Goal: Task Accomplishment & Management: Manage account settings

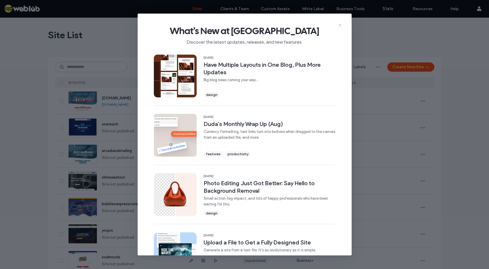
click at [341, 24] on icon at bounding box center [340, 25] width 5 height 5
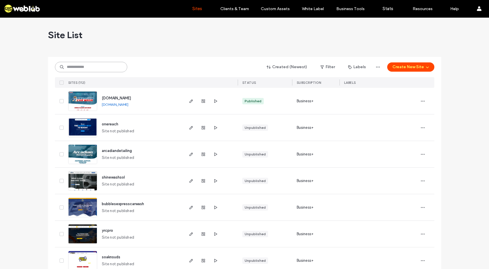
click at [117, 66] on input at bounding box center [91, 67] width 72 height 10
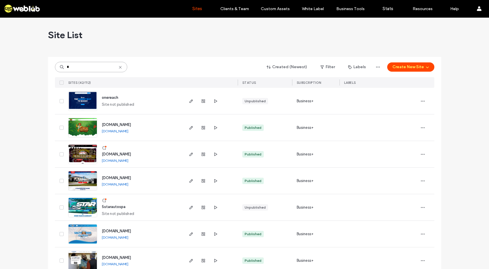
type input "*"
click at [119, 207] on span "5starautospa" at bounding box center [114, 207] width 24 height 4
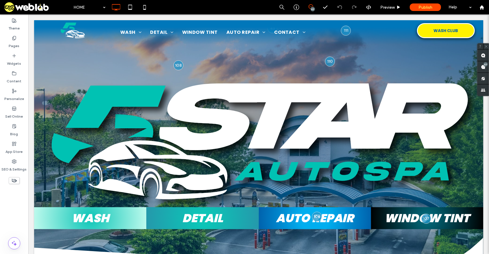
click at [227, 9] on div "HOME 67 Preview Publish Help" at bounding box center [280, 7] width 419 height 14
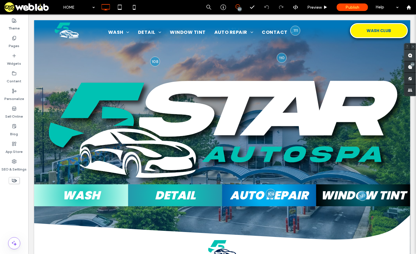
click at [409, 58] on use at bounding box center [410, 55] width 5 height 5
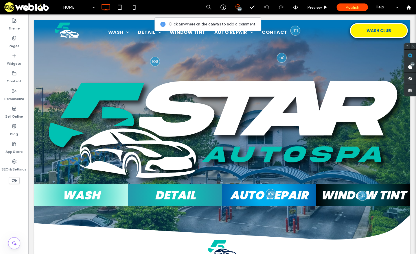
click at [340, 62] on div at bounding box center [222, 140] width 376 height 241
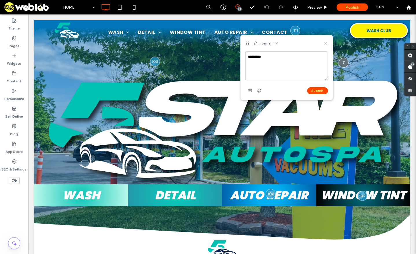
type textarea "*********"
click at [325, 42] on icon at bounding box center [325, 43] width 5 height 5
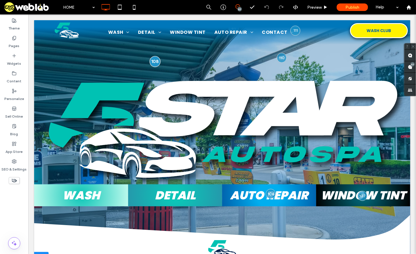
click at [155, 61] on div at bounding box center [154, 61] width 11 height 11
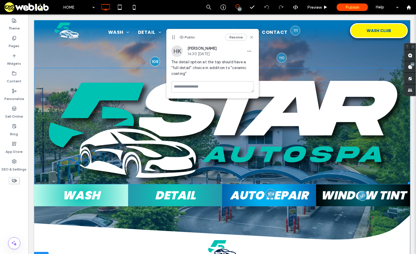
click at [120, 113] on img at bounding box center [222, 126] width 376 height 117
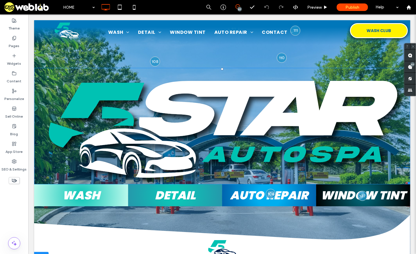
click at [125, 128] on img at bounding box center [222, 126] width 376 height 117
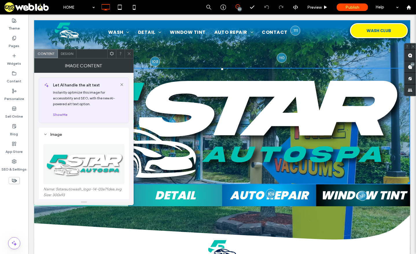
scroll to position [116, 0]
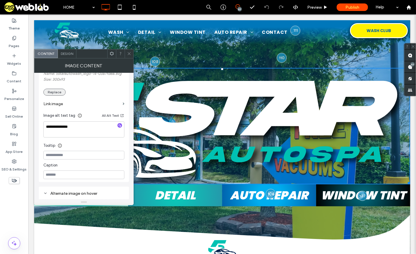
click at [59, 94] on button "Replace" at bounding box center [54, 92] width 22 height 7
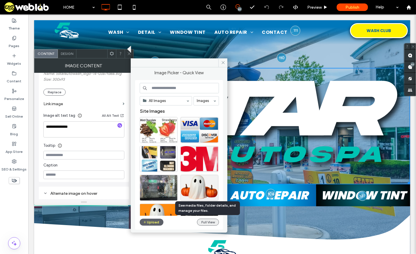
click at [207, 224] on button "Full View" at bounding box center [208, 222] width 22 height 7
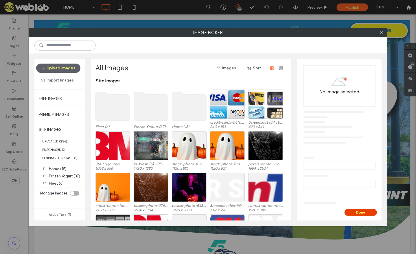
click at [372, 214] on button "Done" at bounding box center [360, 212] width 32 height 7
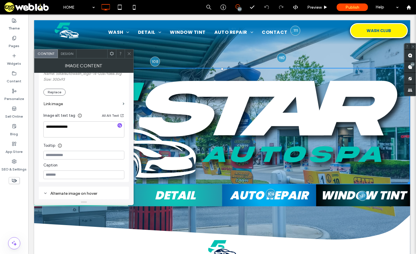
click at [129, 53] on icon at bounding box center [129, 53] width 4 height 4
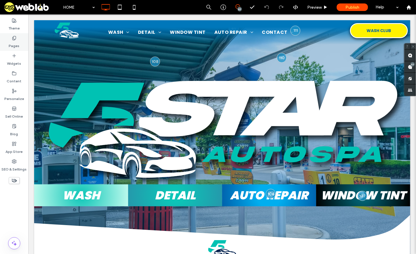
click at [9, 43] on div "Pages" at bounding box center [14, 42] width 28 height 18
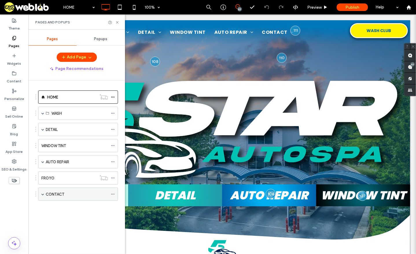
click at [42, 193] on span at bounding box center [42, 194] width 3 height 3
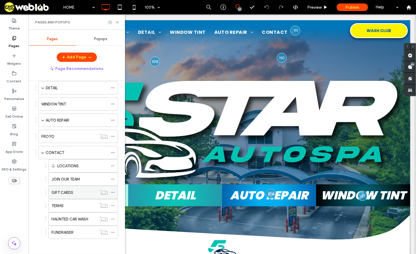
scroll to position [42, 0]
click at [80, 219] on label "HAUNTED CAR WASH" at bounding box center [69, 219] width 37 height 10
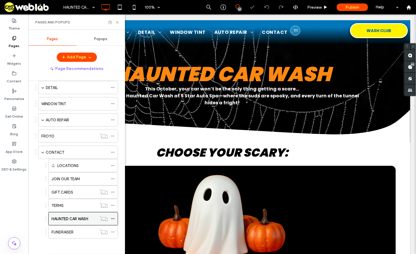
click at [111, 217] on icon at bounding box center [113, 219] width 4 height 4
click at [117, 20] on icon at bounding box center [117, 22] width 4 height 4
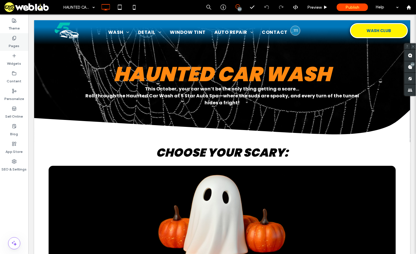
click at [18, 43] on label "Pages" at bounding box center [14, 44] width 11 height 8
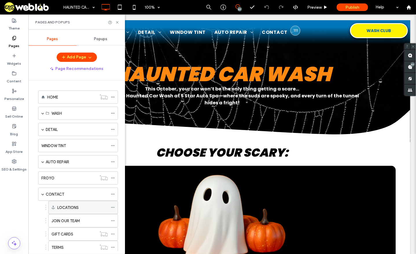
scroll to position [42, 0]
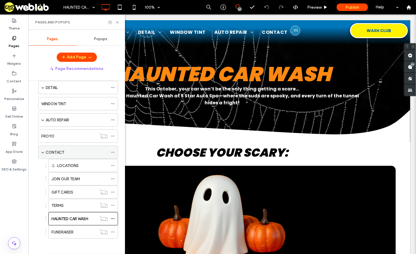
click at [67, 150] on div "CONTACT" at bounding box center [77, 153] width 62 height 6
click at [117, 21] on icon at bounding box center [117, 22] width 4 height 4
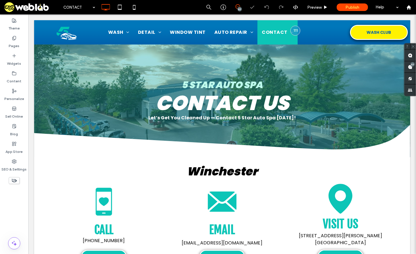
click at [269, 254] on html ".wqwq-1{fill:#231f20;} .cls-1q, .cls-2q { fill-rule: evenodd; } .cls-2q { fill:…" at bounding box center [208, 127] width 416 height 254
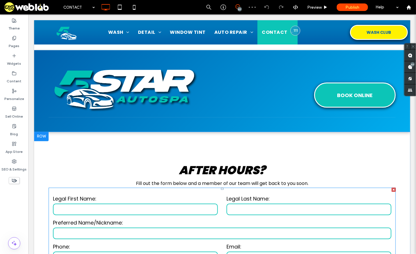
scroll to position [400, 0]
click at [178, 204] on input "text" at bounding box center [135, 210] width 165 height 12
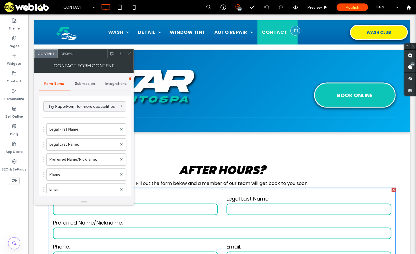
click at [91, 84] on span "Submission" at bounding box center [85, 84] width 20 height 5
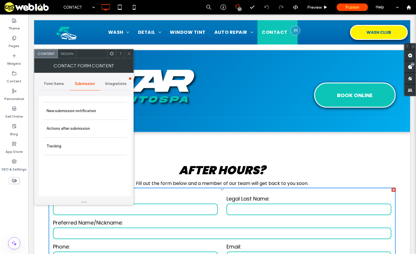
click at [110, 84] on span "Integrations" at bounding box center [115, 84] width 21 height 5
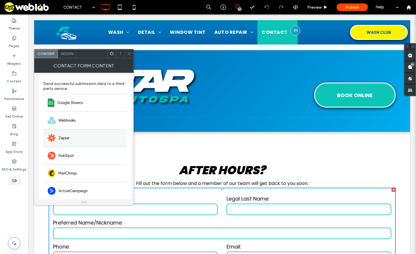
scroll to position [0, 0]
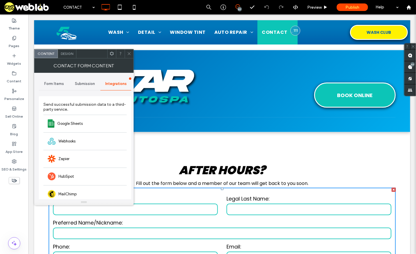
click at [131, 56] on span at bounding box center [129, 53] width 4 height 9
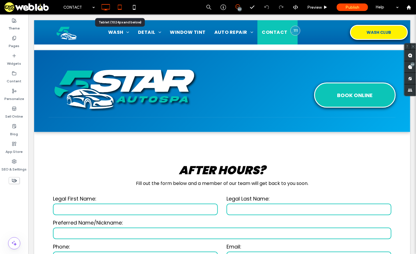
click at [118, 7] on icon at bounding box center [120, 7] width 12 height 12
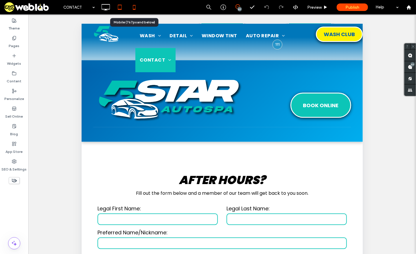
click at [136, 8] on icon at bounding box center [134, 7] width 12 height 12
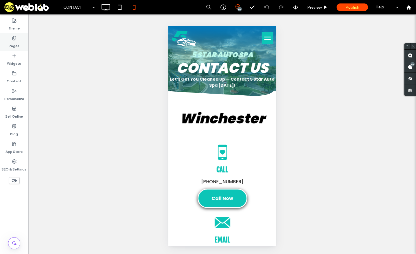
click at [22, 45] on div "Pages" at bounding box center [14, 42] width 28 height 18
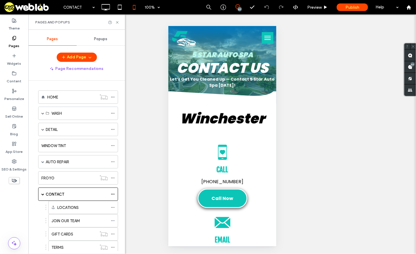
click at [21, 42] on div "Pages" at bounding box center [14, 42] width 28 height 18
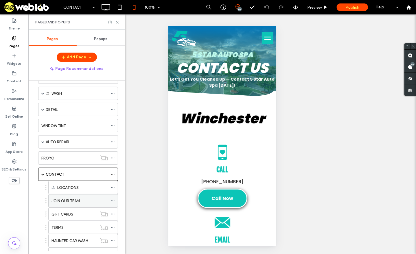
scroll to position [42, 0]
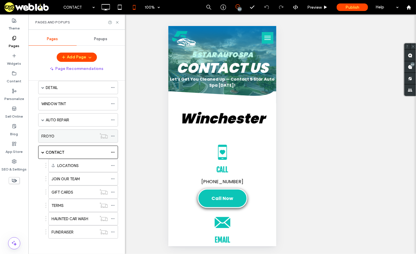
click at [54, 135] on label "FROYO" at bounding box center [47, 136] width 13 height 10
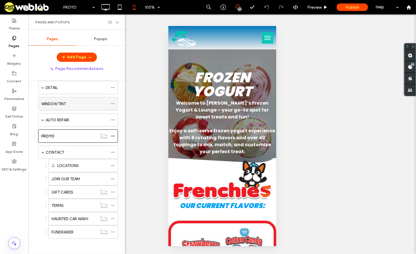
click at [69, 106] on div "WINDOW TINT" at bounding box center [74, 104] width 67 height 6
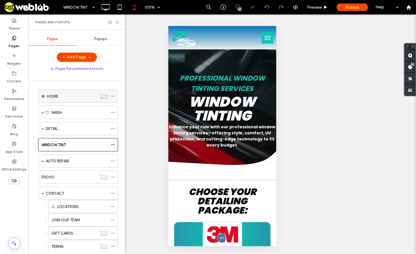
scroll to position [2, 0]
click at [54, 95] on label "HOME" at bounding box center [52, 96] width 11 height 10
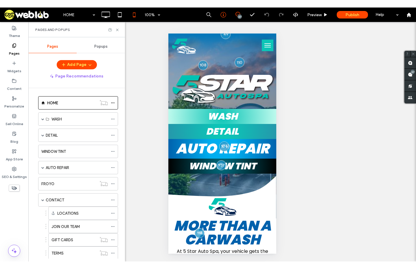
scroll to position [2, 0]
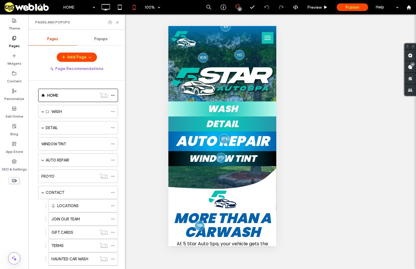
click at [300, 84] on div "Unhide? Yes Unhide? Yes Unhide? Yes Unhide? Yes Unhide? Yes Unhide? Yes Unhide?…" at bounding box center [222, 141] width 388 height 255
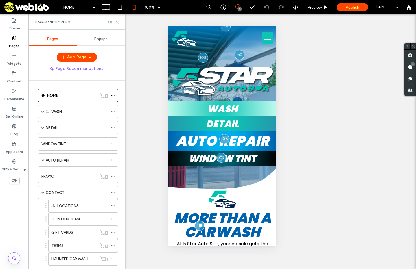
click at [118, 22] on icon at bounding box center [117, 22] width 4 height 4
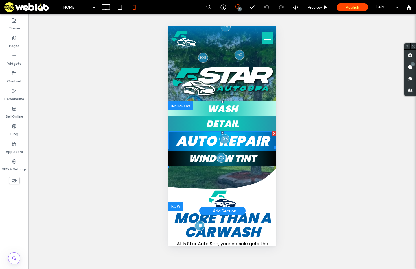
click at [251, 143] on span "AUTO REPAIR" at bounding box center [222, 141] width 93 height 19
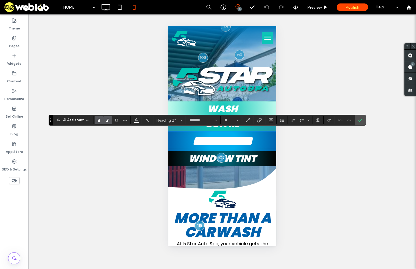
click at [243, 157] on span "WINDOW TINT" at bounding box center [222, 158] width 68 height 13
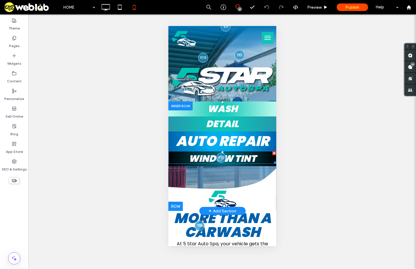
click at [243, 157] on span "WINDOW TINT" at bounding box center [222, 158] width 68 height 13
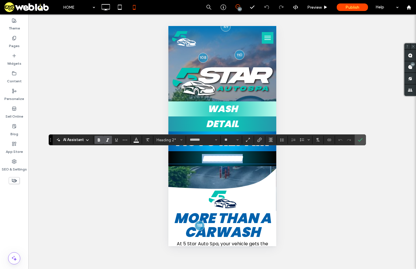
click at [233, 121] on link "DETAIL" at bounding box center [222, 123] width 33 height 13
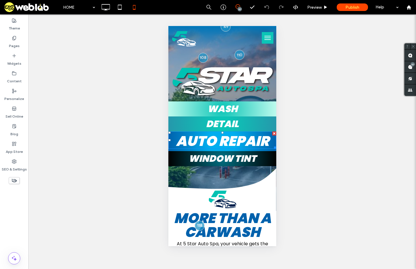
click at [240, 139] on span "AUTO REPAIR" at bounding box center [222, 141] width 93 height 19
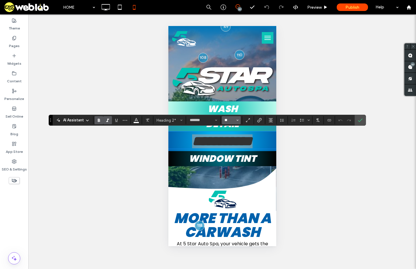
click at [229, 120] on input "**" at bounding box center [229, 120] width 11 height 5
type input "**"
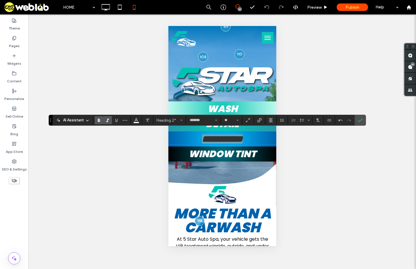
click at [361, 118] on span "Confirm" at bounding box center [360, 120] width 5 height 10
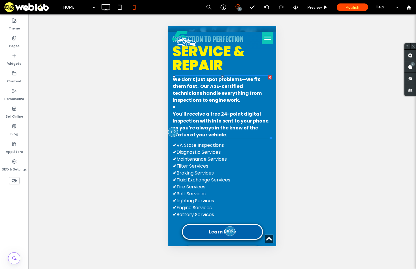
scroll to position [1157, 0]
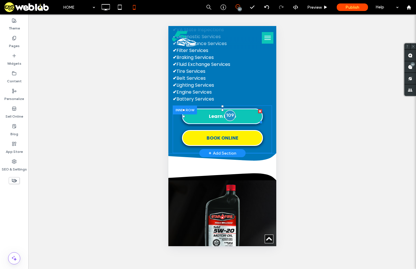
click at [226, 121] on div at bounding box center [229, 115] width 11 height 11
click at [199, 124] on link "Learn More" at bounding box center [222, 116] width 81 height 16
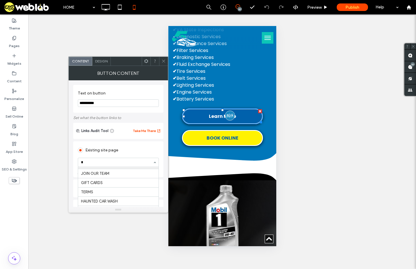
scroll to position [54, 0]
type input "**"
drag, startPoint x: 161, startPoint y: 61, endPoint x: 0, endPoint y: 40, distance: 161.9
click at [161, 61] on div at bounding box center [163, 61] width 9 height 9
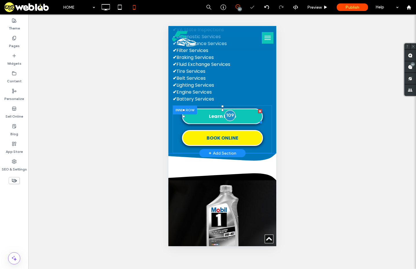
click at [229, 121] on div at bounding box center [229, 115] width 11 height 11
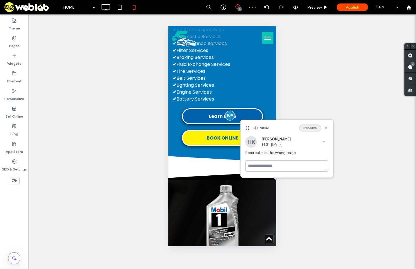
click at [313, 126] on button "Resolve" at bounding box center [310, 128] width 22 height 7
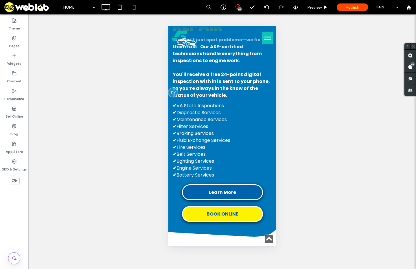
scroll to position [1074, 0]
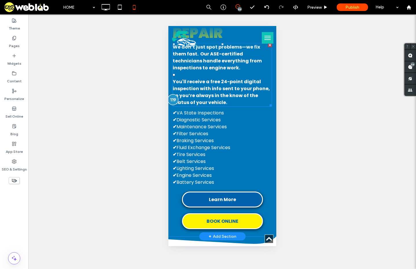
click at [173, 105] on div at bounding box center [172, 99] width 11 height 11
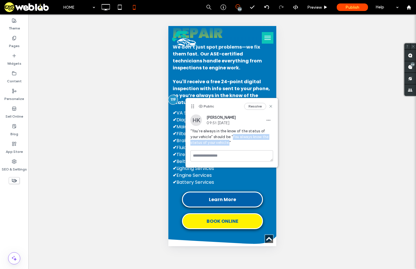
drag, startPoint x: 225, startPoint y: 137, endPoint x: 217, endPoint y: 142, distance: 9.7
click at [217, 142] on span "“You’re always in the know of the status of your vehicle” should be “You always…" at bounding box center [231, 136] width 83 height 17
copy span "You always know the status of your vehicle."
click at [182, 106] on span "You'll receive a free 24-point digital inspection with info sent to your phone,…" at bounding box center [220, 91] width 97 height 27
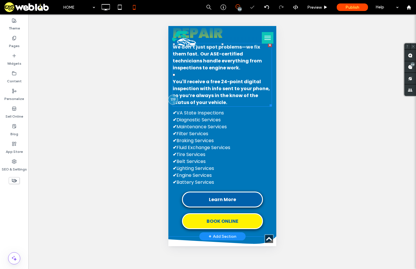
click at [198, 106] on span "You'll receive a free 24-point digital inspection with info sent to your phone,…" at bounding box center [220, 91] width 97 height 27
type input "*******"
type input "**"
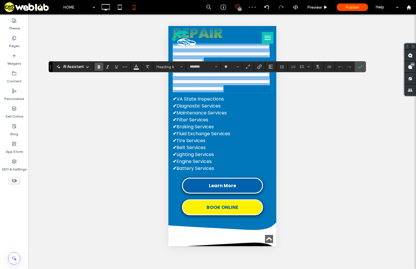
click at [204, 91] on span "**********" at bounding box center [220, 82] width 96 height 18
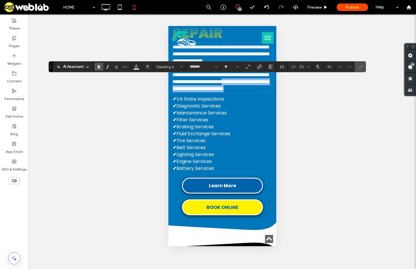
drag, startPoint x: 179, startPoint y: 129, endPoint x: 248, endPoint y: 138, distance: 69.5
click at [248, 92] on h6 "**********" at bounding box center [221, 81] width 99 height 21
drag, startPoint x: 189, startPoint y: 130, endPoint x: 180, endPoint y: 130, distance: 9.5
click at [180, 91] on span "**********" at bounding box center [220, 82] width 96 height 18
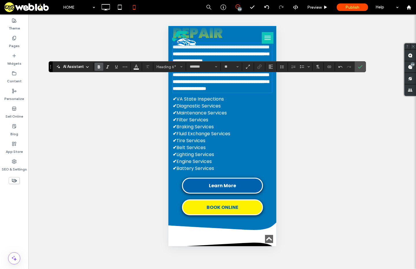
click at [366, 66] on div "AI Assistant Heading 6* ******* **" at bounding box center [207, 66] width 317 height 11
click at [362, 67] on icon "Confirm" at bounding box center [360, 67] width 5 height 5
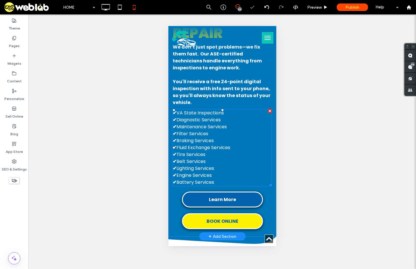
click at [237, 151] on p "✔ Fluid Exchange Services" at bounding box center [221, 147] width 99 height 7
type input "*******"
type input "**"
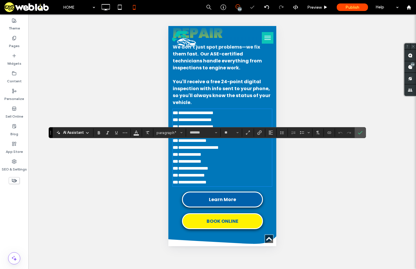
click at [362, 133] on icon "Confirm" at bounding box center [360, 132] width 5 height 5
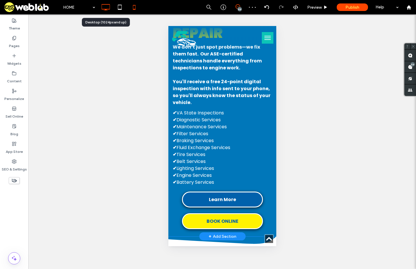
click at [104, 6] on icon at bounding box center [106, 7] width 12 height 12
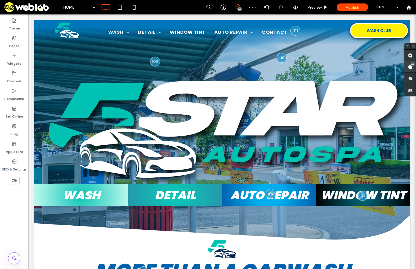
click at [414, 68] on span at bounding box center [410, 66] width 12 height 11
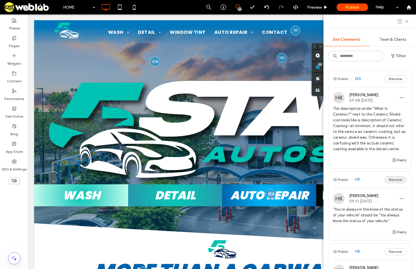
click at [395, 181] on button "Resolve" at bounding box center [395, 179] width 22 height 7
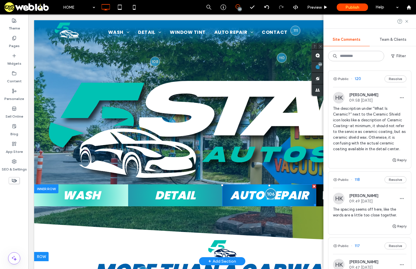
click at [266, 192] on div at bounding box center [271, 194] width 11 height 11
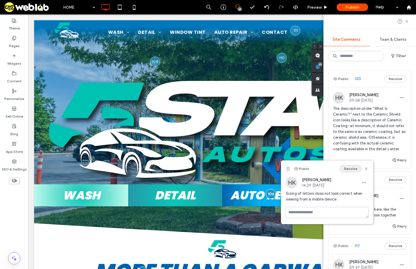
click at [348, 170] on button "Resolve" at bounding box center [351, 168] width 22 height 7
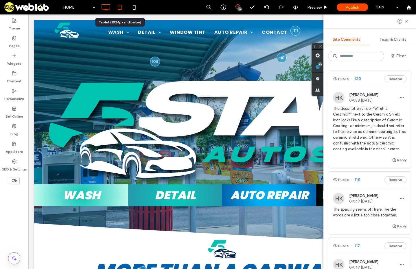
click at [118, 5] on use at bounding box center [120, 7] width 4 height 5
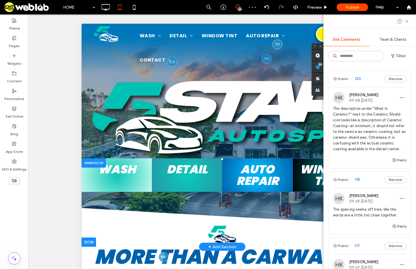
click at [323, 175] on div at bounding box center [327, 176] width 11 height 11
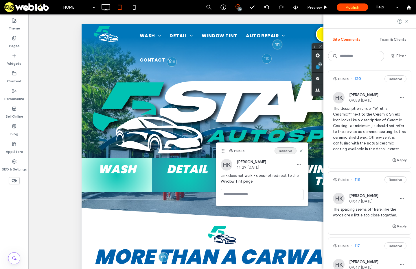
click at [287, 152] on button "Resolve" at bounding box center [285, 151] width 22 height 7
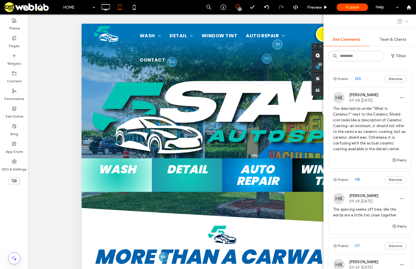
click at [407, 21] on use at bounding box center [406, 21] width 3 height 3
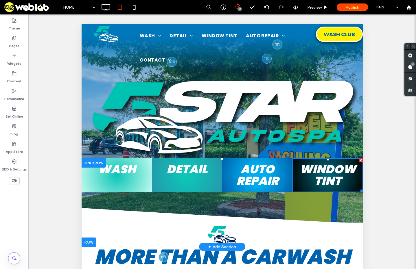
click at [331, 176] on span "WINDOW TINT" at bounding box center [328, 175] width 56 height 28
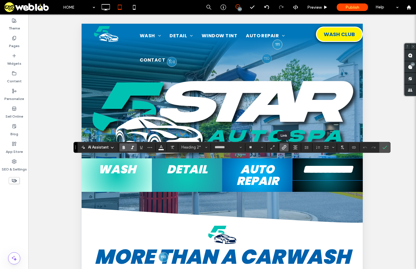
click at [283, 148] on icon "Link" at bounding box center [284, 147] width 5 height 5
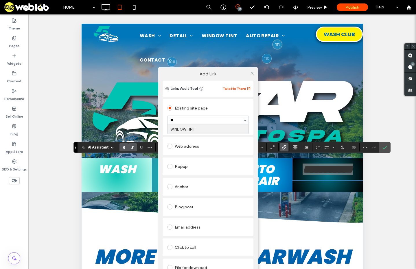
type input "***"
click at [252, 73] on icon at bounding box center [252, 73] width 4 height 4
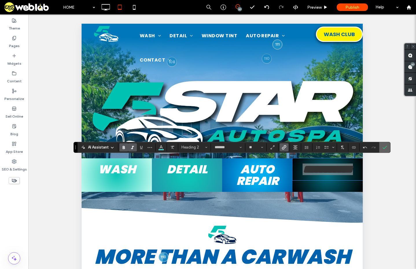
click at [386, 148] on icon "Confirm" at bounding box center [384, 147] width 5 height 5
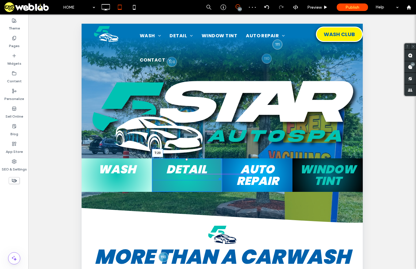
drag, startPoint x: 185, startPoint y: 159, endPoint x: 265, endPoint y: 188, distance: 85.1
click at [185, 161] on div at bounding box center [186, 160] width 2 height 2
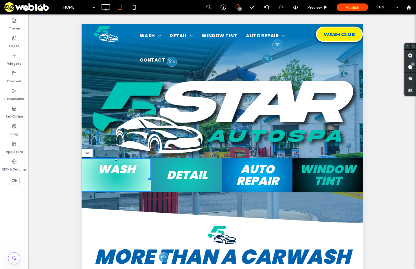
drag, startPoint x: 117, startPoint y: 159, endPoint x: 256, endPoint y: 200, distance: 145.5
click at [117, 161] on div at bounding box center [116, 160] width 2 height 2
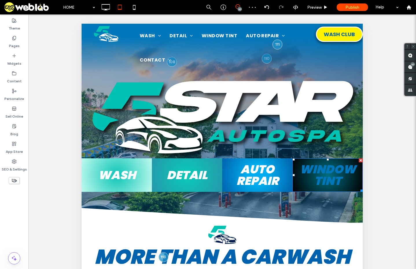
click at [330, 172] on link "WINDOW TINT" at bounding box center [328, 175] width 56 height 28
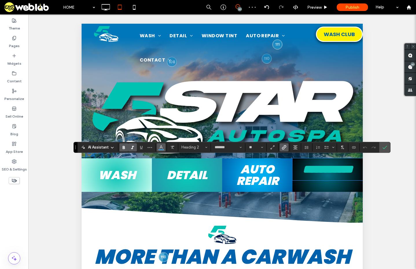
click at [164, 147] on button "Color" at bounding box center [161, 147] width 9 height 8
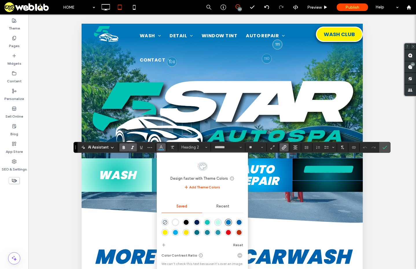
click at [178, 222] on div "rgba(255,255,255,1)" at bounding box center [175, 222] width 5 height 5
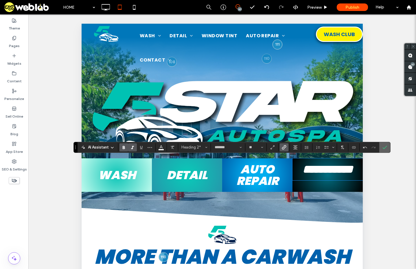
drag, startPoint x: 383, startPoint y: 147, endPoint x: 367, endPoint y: 152, distance: 16.8
click at [383, 147] on icon "Confirm" at bounding box center [384, 147] width 5 height 5
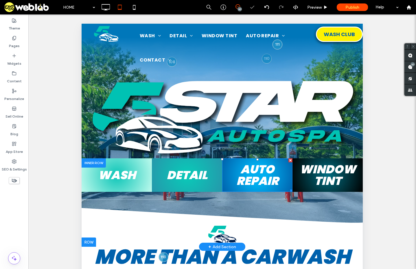
click at [270, 172] on span "AUTO REPAIR" at bounding box center [257, 175] width 42 height 28
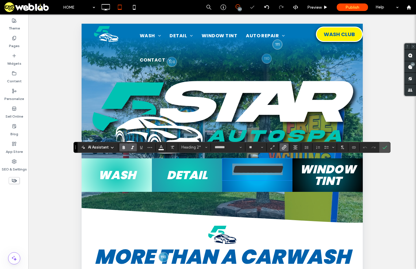
click at [287, 145] on label "Link" at bounding box center [284, 147] width 9 height 8
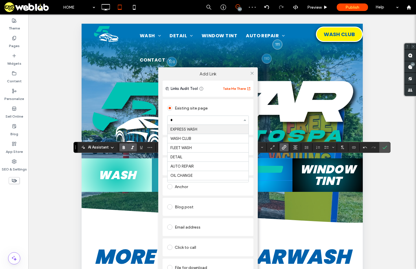
type input "**"
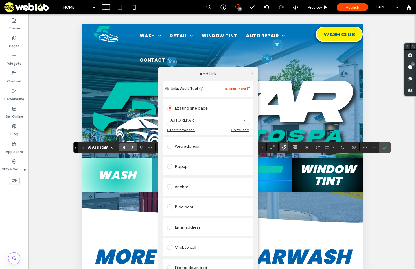
click at [251, 73] on icon at bounding box center [252, 73] width 4 height 4
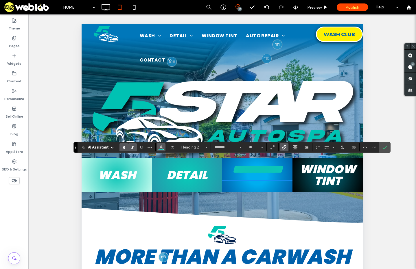
click at [161, 149] on icon "Color" at bounding box center [161, 147] width 5 height 5
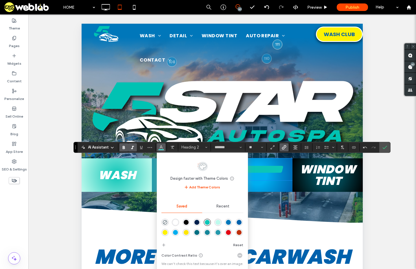
click at [177, 223] on div "rgba(255,255,255,1)" at bounding box center [175, 222] width 5 height 5
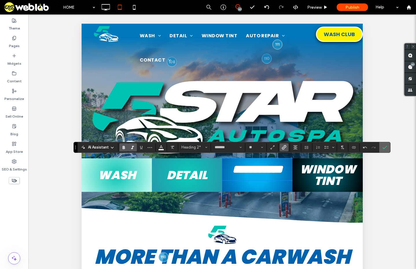
click at [384, 149] on icon "Confirm" at bounding box center [384, 147] width 5 height 5
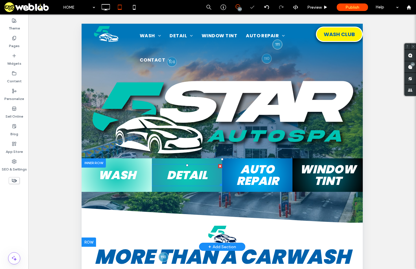
click at [189, 176] on link "DETAIL" at bounding box center [187, 175] width 41 height 16
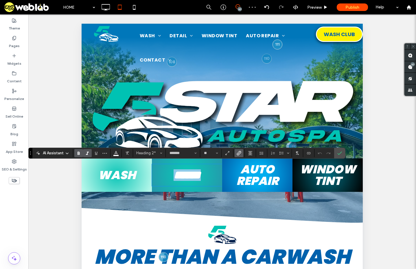
click at [120, 172] on link "WASH" at bounding box center [117, 175] width 38 height 16
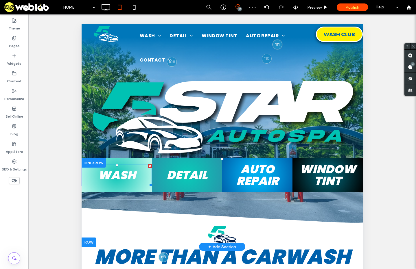
click at [123, 174] on link "WASH" at bounding box center [117, 175] width 38 height 16
type input "*******"
type input "**"
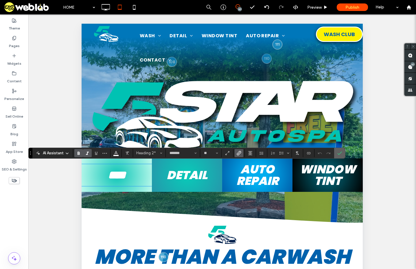
click at [341, 152] on use "Confirm" at bounding box center [340, 153] width 5 height 3
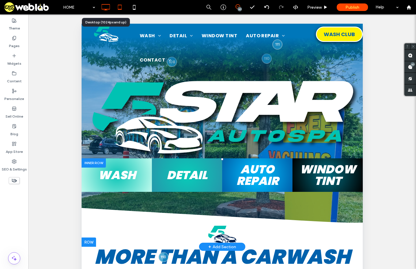
click at [109, 4] on use at bounding box center [106, 7] width 8 height 6
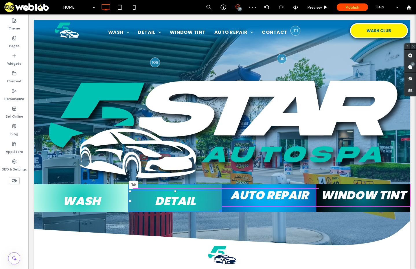
drag, startPoint x: 174, startPoint y: 189, endPoint x: 186, endPoint y: 201, distance: 17.0
click at [175, 190] on div "DETAIL T:0" at bounding box center [175, 201] width 93 height 22
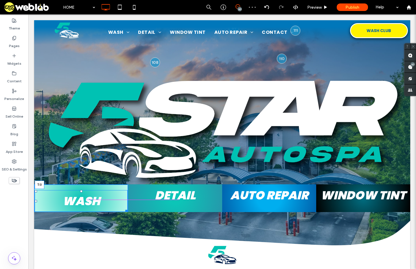
drag, startPoint x: 80, startPoint y: 190, endPoint x: 82, endPoint y: 179, distance: 10.8
click at [82, 179] on div "WASH T:0 Click To Paste DETAIL Click To Paste AUTO REPAIR Click To Paste WINDOW…" at bounding box center [222, 187] width 376 height 160
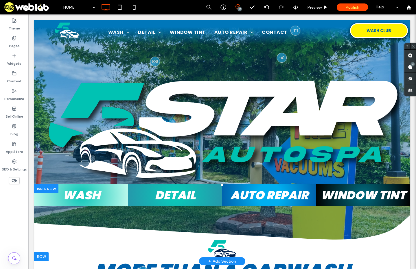
click at [40, 185] on div at bounding box center [46, 189] width 24 height 9
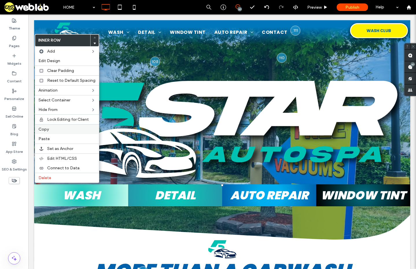
click at [49, 131] on label "Copy" at bounding box center [66, 129] width 57 height 5
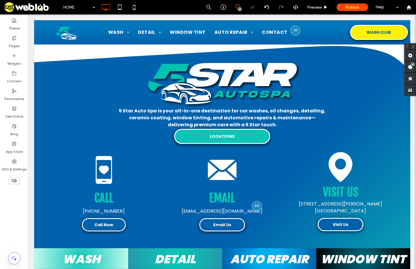
scroll to position [2409, 0]
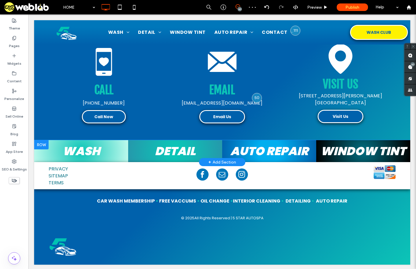
click at [40, 143] on div at bounding box center [41, 144] width 14 height 9
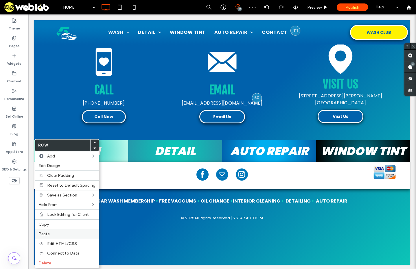
click at [48, 233] on span "Paste" at bounding box center [43, 234] width 11 height 5
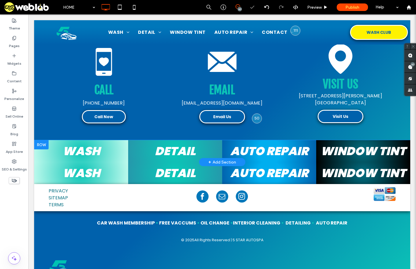
click at [44, 141] on div at bounding box center [41, 144] width 14 height 9
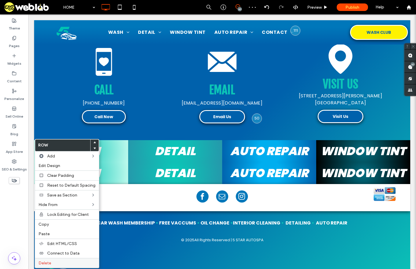
click at [60, 264] on label "Delete" at bounding box center [66, 263] width 57 height 5
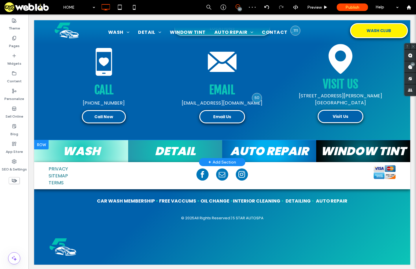
click at [40, 141] on div at bounding box center [41, 144] width 14 height 9
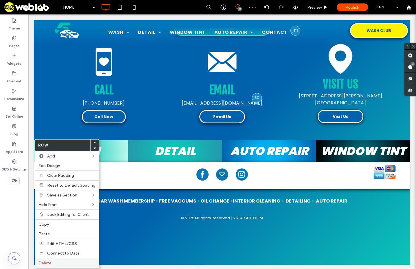
click at [46, 260] on div "Delete" at bounding box center [67, 263] width 64 height 10
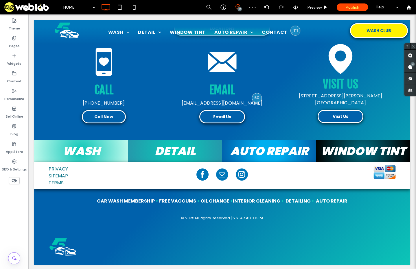
scroll to position [2387, 0]
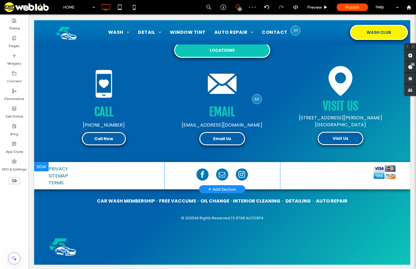
click at [39, 164] on div at bounding box center [41, 166] width 14 height 9
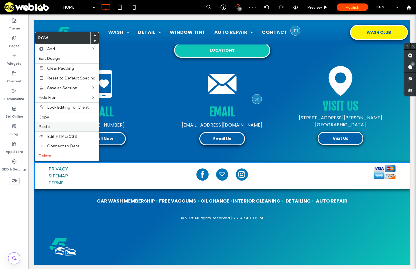
click at [49, 125] on label "Paste" at bounding box center [66, 126] width 57 height 5
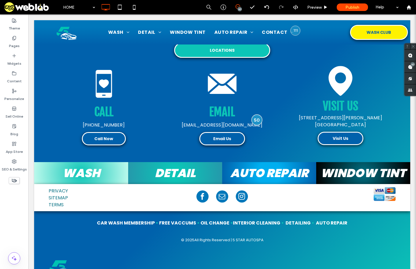
click at [252, 119] on div at bounding box center [257, 120] width 11 height 11
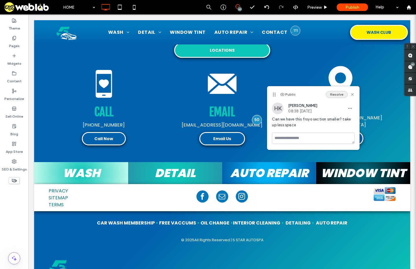
click at [336, 97] on button "Resolve" at bounding box center [337, 94] width 22 height 7
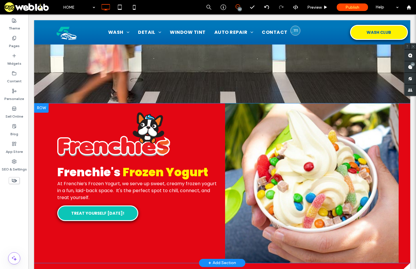
scroll to position [2039, 0]
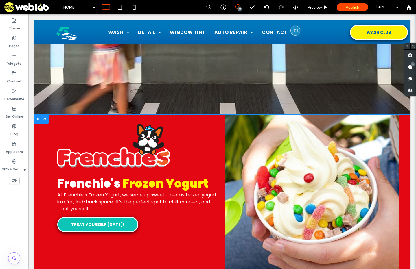
click at [390, 120] on div "Click To Paste" at bounding box center [312, 195] width 174 height 160
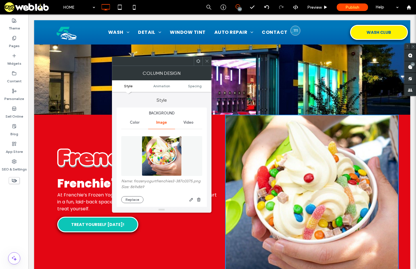
click at [200, 200] on icon "button" at bounding box center [198, 200] width 5 height 5
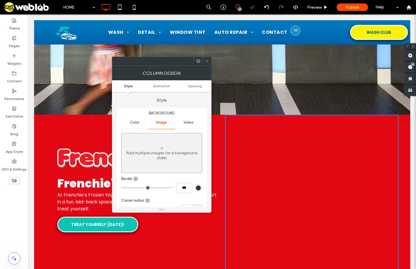
click at [198, 60] on use at bounding box center [198, 61] width 4 height 4
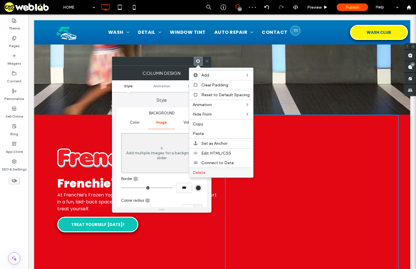
click at [207, 172] on label "Delete" at bounding box center [221, 172] width 57 height 5
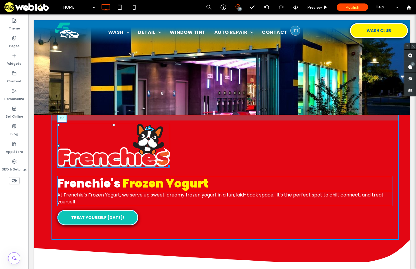
drag, startPoint x: 111, startPoint y: 124, endPoint x: 117, endPoint y: 90, distance: 33.9
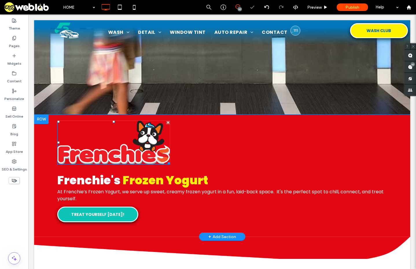
click at [200, 116] on div "Frenchie's Frozen Yogurt At Frenchie’s Frozen Yogurt, we serve up sweet, creamy…" at bounding box center [224, 176] width 347 height 122
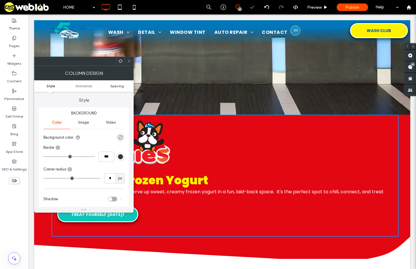
click at [115, 85] on span "Spacing" at bounding box center [117, 86] width 14 height 4
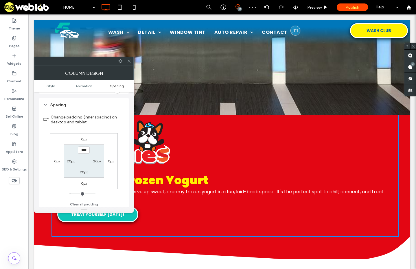
scroll to position [136, 0]
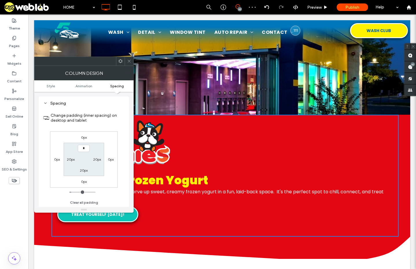
type input "***"
type input "*"
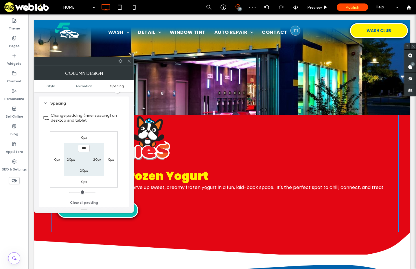
drag, startPoint x: 129, startPoint y: 60, endPoint x: 115, endPoint y: 89, distance: 31.7
click at [129, 60] on icon at bounding box center [129, 61] width 4 height 4
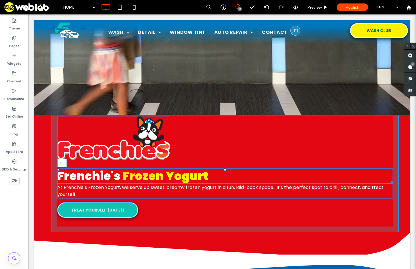
drag, startPoint x: 222, startPoint y: 169, endPoint x: 223, endPoint y: 155, distance: 13.9
click at [223, 155] on div "Frenchie's Frozen Yogurt T:0 At Frenchie’s Frozen Yogurt, we serve up sweet, cr…" at bounding box center [224, 174] width 347 height 118
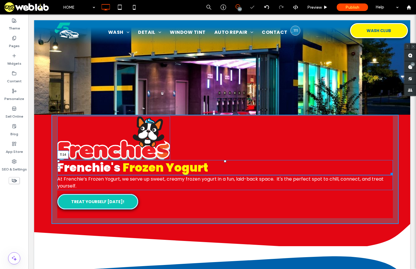
drag, startPoint x: 223, startPoint y: 159, endPoint x: 223, endPoint y: 164, distance: 4.6
click at [224, 163] on div at bounding box center [225, 161] width 2 height 2
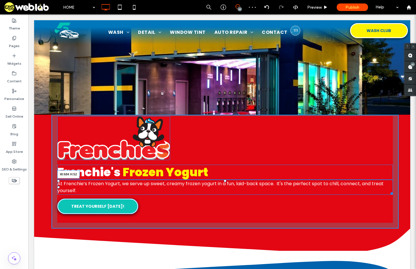
drag, startPoint x: 387, startPoint y: 191, endPoint x: 318, endPoint y: 194, distance: 68.9
click at [388, 194] on div at bounding box center [390, 193] width 4 height 4
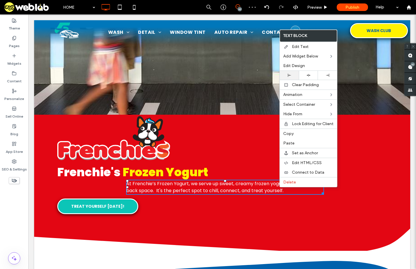
click at [289, 75] on use at bounding box center [289, 75] width 3 height 3
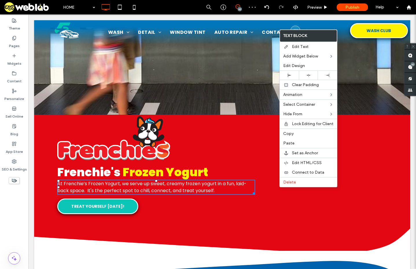
click at [197, 145] on div "Frenchie's Frozen Yogurt At Frenchie’s Frozen Yogurt, we serve up sweet, creamy…" at bounding box center [224, 172] width 347 height 114
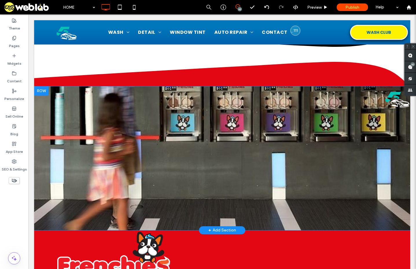
scroll to position [2039, 0]
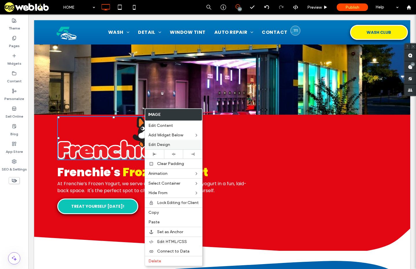
click at [166, 146] on span "Edit Design" at bounding box center [159, 144] width 22 height 5
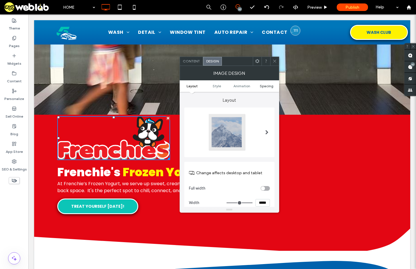
click at [266, 86] on span "Spacing" at bounding box center [267, 86] width 14 height 4
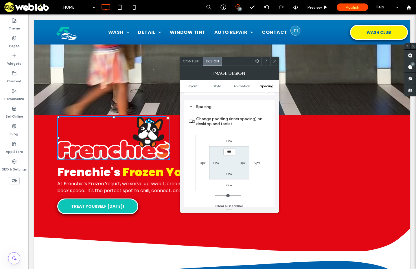
scroll to position [291, 0]
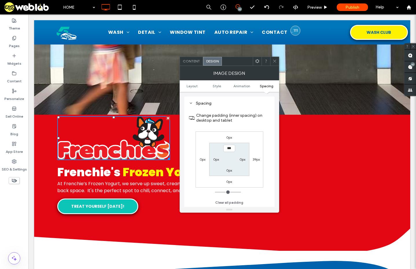
click at [229, 139] on label "0px" at bounding box center [229, 137] width 6 height 4
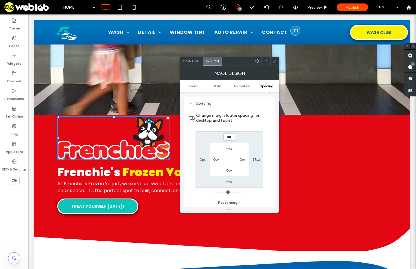
type input "***"
type input "*"
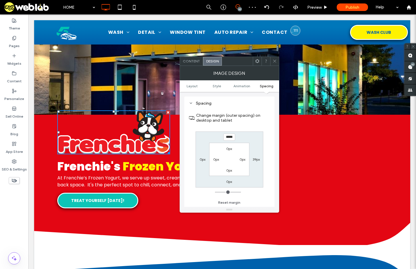
drag, startPoint x: 230, startPoint y: 137, endPoint x: 227, endPoint y: 137, distance: 3.2
click at [227, 137] on input "*****" at bounding box center [229, 137] width 12 height 7
type input "*****"
type input "*"
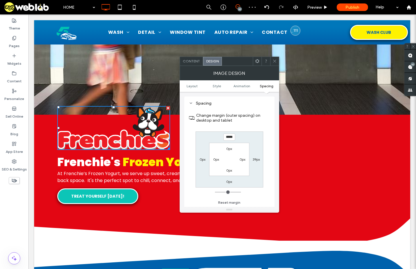
click at [275, 59] on span at bounding box center [274, 61] width 4 height 9
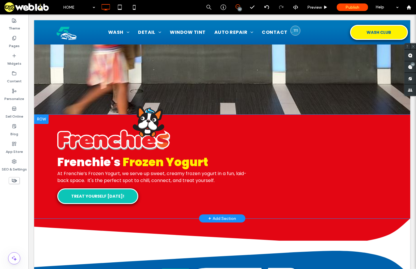
click at [187, 117] on div "Frenchie's Frozen Yogurt At Frenchie’s Frozen Yogurt, we serve up sweet, creamy…" at bounding box center [224, 167] width 347 height 104
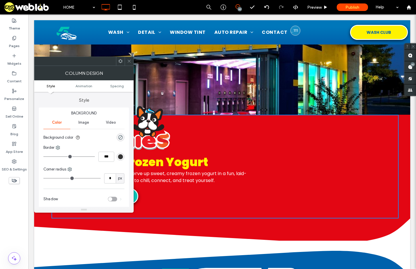
click at [115, 83] on ul "Style Animation Spacing" at bounding box center [83, 86] width 99 height 12
click at [115, 86] on span "Spacing" at bounding box center [117, 86] width 14 height 4
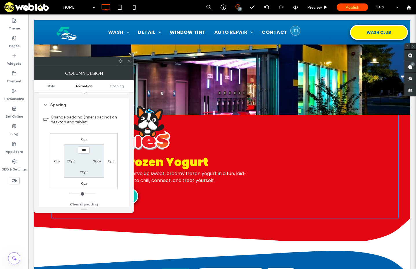
scroll to position [136, 0]
type input "***"
type input "*"
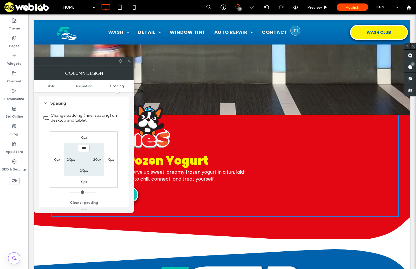
drag, startPoint x: 126, startPoint y: 60, endPoint x: 164, endPoint y: 60, distance: 37.9
click at [126, 60] on div at bounding box center [129, 61] width 9 height 9
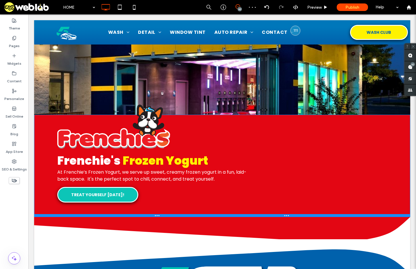
drag, startPoint x: 149, startPoint y: 215, endPoint x: 152, endPoint y: 204, distance: 10.5
click at [152, 204] on div "Frenchie's Frozen Yogurt At Frenchie’s Frozen Yogurt, we serve up sweet, creamy…" at bounding box center [222, 166] width 376 height 103
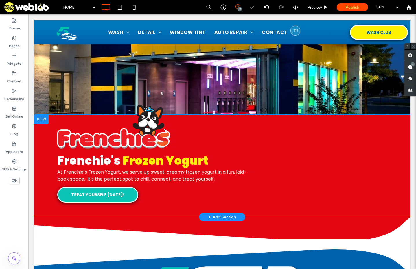
click at [141, 207] on div "Frenchie's Frozen Yogurt At Frenchie’s Frozen Yogurt, we serve up sweet, creamy…" at bounding box center [224, 166] width 347 height 103
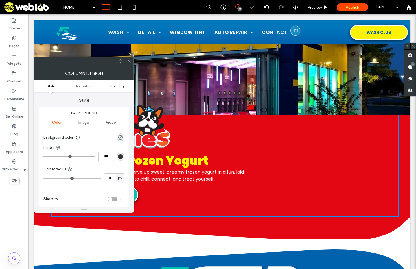
click at [120, 84] on span "Spacing" at bounding box center [117, 86] width 14 height 4
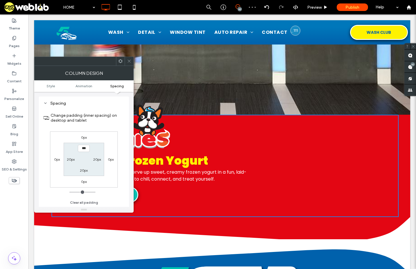
click at [84, 170] on label "20px" at bounding box center [84, 170] width 8 height 4
type input "**"
type input "*"
type input "***"
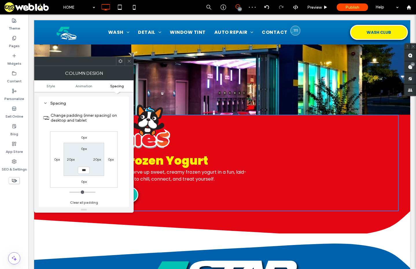
click at [128, 61] on icon at bounding box center [129, 61] width 4 height 4
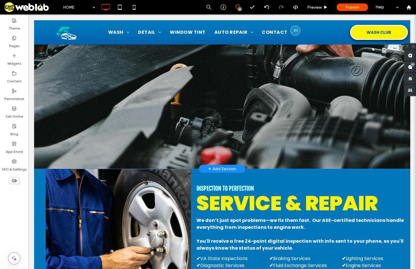
scroll to position [1345, 0]
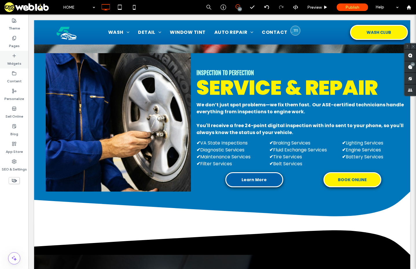
click at [18, 59] on label "Widgets" at bounding box center [14, 62] width 14 height 8
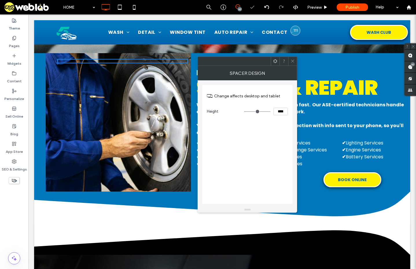
type input "***"
type input "*****"
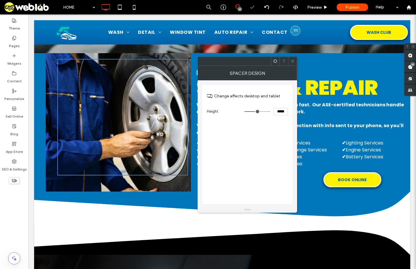
type input "***"
type input "*****"
type input "***"
type input "*****"
type input "***"
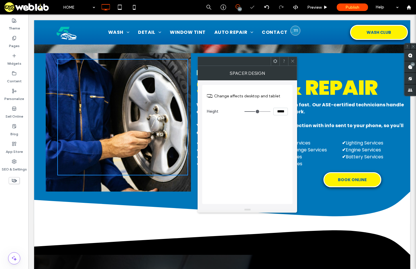
type input "*****"
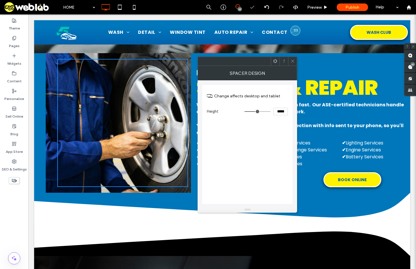
type input "***"
type input "*****"
type input "***"
type input "*****"
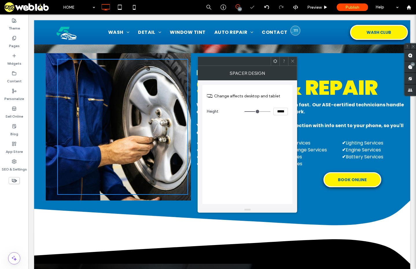
type input "***"
type input "*****"
type input "***"
type input "*****"
type input "***"
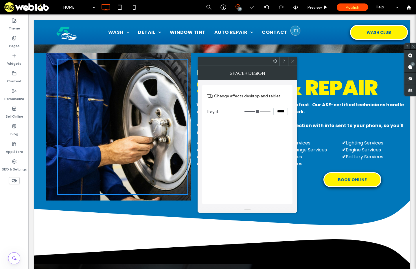
type input "*****"
type input "***"
type input "*****"
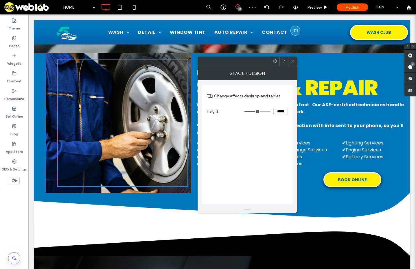
type input "***"
click at [256, 112] on input "range" at bounding box center [257, 111] width 26 height 1
click at [291, 64] on span at bounding box center [292, 61] width 4 height 9
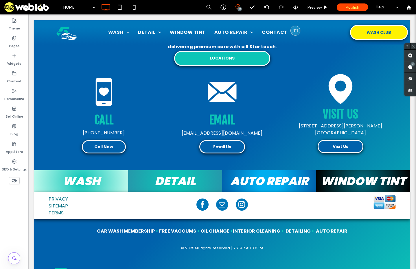
scroll to position [2347, 0]
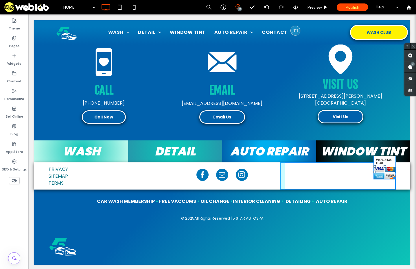
drag, startPoint x: 392, startPoint y: 178, endPoint x: 424, endPoint y: 194, distance: 35.4
click at [395, 180] on div "PRIVACY SITEMAP TERMS Click To Paste Click To Paste W:76.8438 H:48 Click To Pas…" at bounding box center [222, 176] width 376 height 27
drag, startPoint x: 373, startPoint y: 170, endPoint x: 363, endPoint y: 171, distance: 10.1
click at [373, 171] on div at bounding box center [374, 172] width 2 height 2
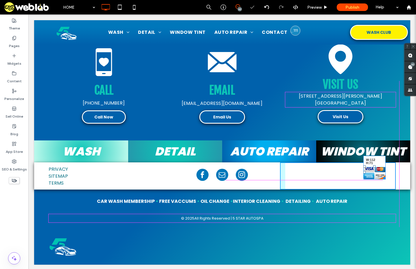
drag, startPoint x: 382, startPoint y: 177, endPoint x: 404, endPoint y: 189, distance: 24.9
click at [404, 189] on div "Click To Paste Click To Paste + Add Section 5 Star Auto Spa is your all-in-one …" at bounding box center [222, 96] width 376 height 337
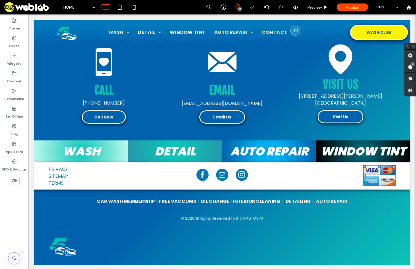
click at [382, 179] on img at bounding box center [379, 175] width 32 height 21
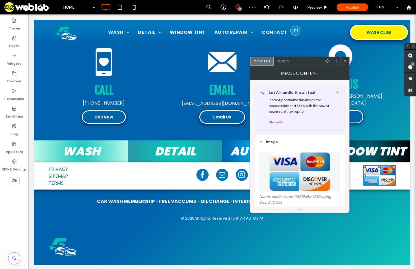
scroll to position [116, 0]
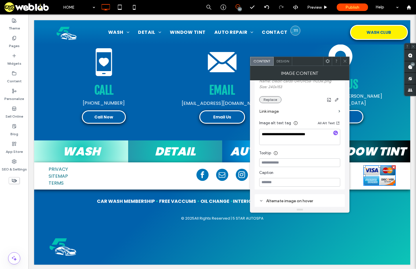
click at [271, 100] on button "Replace" at bounding box center [270, 99] width 22 height 7
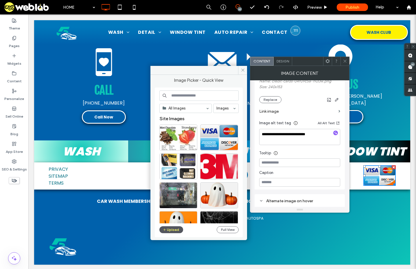
click at [170, 228] on button "Upload" at bounding box center [171, 229] width 24 height 7
click at [342, 62] on div at bounding box center [344, 61] width 9 height 9
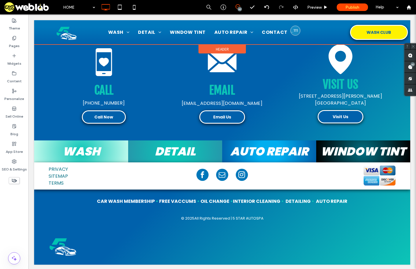
click at [293, 29] on div at bounding box center [222, 32] width 376 height 24
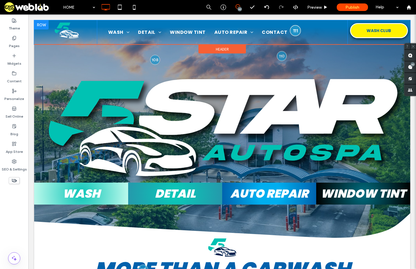
scroll to position [0, 0]
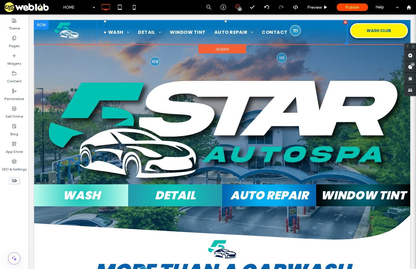
click at [294, 30] on div at bounding box center [295, 30] width 11 height 11
